Goal: Information Seeking & Learning: Learn about a topic

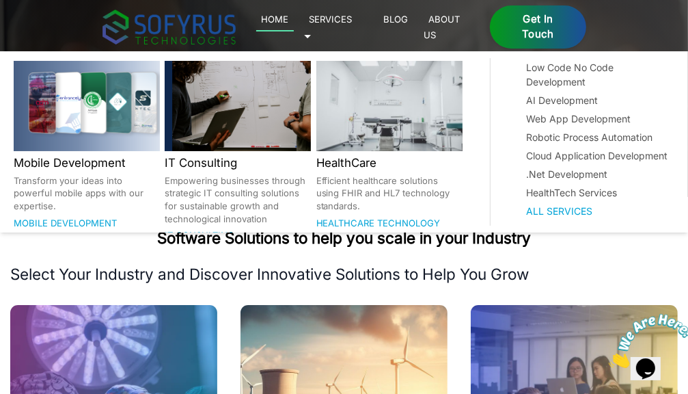
click at [353, 23] on link "Services 🞃" at bounding box center [328, 26] width 49 height 31
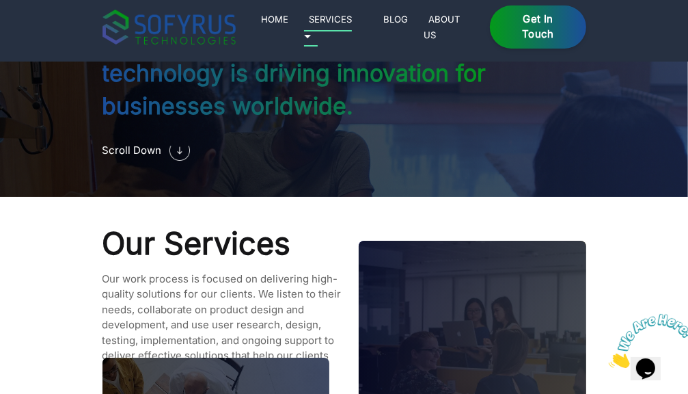
scroll to position [1125, 0]
